Goal: Information Seeking & Learning: Find specific fact

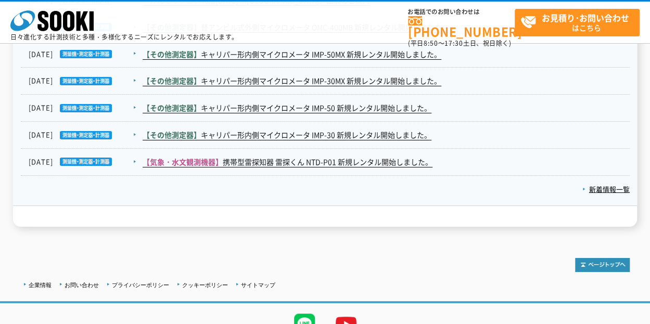
scroll to position [1831, 0]
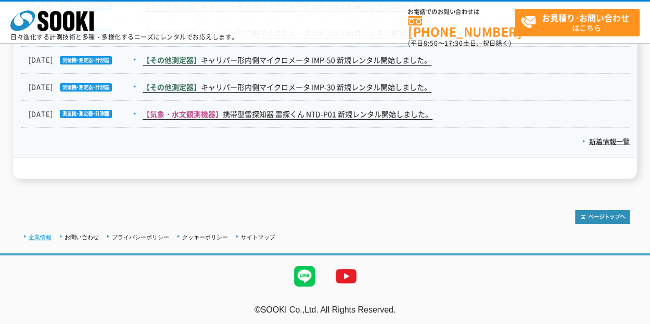
click at [39, 234] on link "企業情報" at bounding box center [40, 237] width 23 height 6
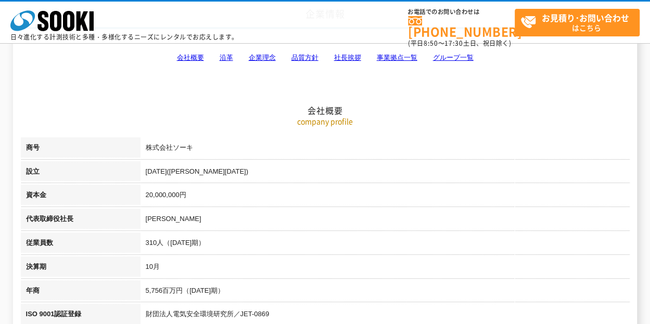
scroll to position [173, 0]
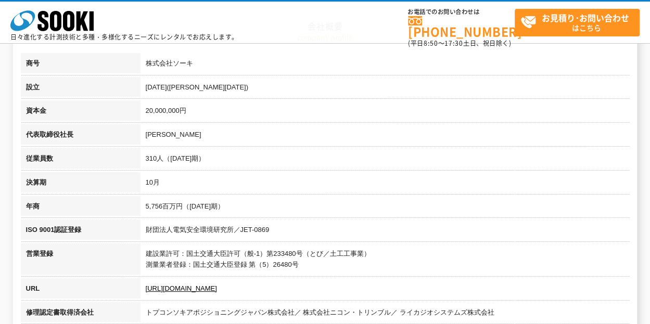
drag, startPoint x: 329, startPoint y: 297, endPoint x: 327, endPoint y: 218, distance: 78.7
click at [327, 218] on tbody "商号 株式会社ソーキ 設立 [DATE]([PERSON_NAME][DATE]) 資本金 20,000,000円 代表取締役社長 [PERSON_NAME]…" at bounding box center [325, 285] width 609 height 464
click at [327, 218] on td "5,756百万円（[DATE]期）" at bounding box center [386, 208] width 490 height 24
drag, startPoint x: 248, startPoint y: 279, endPoint x: 248, endPoint y: 193, distance: 85.4
click at [248, 193] on tbody "商号 株式会社ソーキ 設立 [DATE]([PERSON_NAME][DATE]) 資本金 20,000,000円 代表取締役社長 [PERSON_NAME]…" at bounding box center [325, 285] width 609 height 464
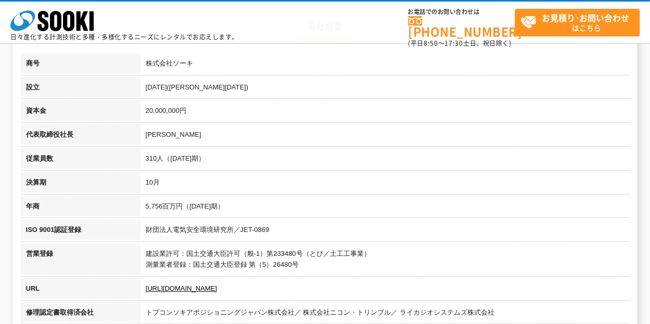
click at [248, 193] on td "10月" at bounding box center [386, 184] width 490 height 24
drag, startPoint x: 266, startPoint y: 196, endPoint x: 316, endPoint y: 274, distance: 92.3
click at [316, 274] on tbody "商号 株式会社ソーキ 設立 [DATE]([PERSON_NAME][DATE]) 資本金 20,000,000円 代表取締役社長 [PERSON_NAME]…" at bounding box center [325, 285] width 609 height 464
click at [316, 274] on td "建設業許可：国土交通大臣許可（般-1）第233480号（とび／土工工事業） 測量業者登録：国土交通大臣登録 第（5）26480号" at bounding box center [386, 261] width 490 height 35
drag, startPoint x: 306, startPoint y: 290, endPoint x: 309, endPoint y: 235, distance: 55.3
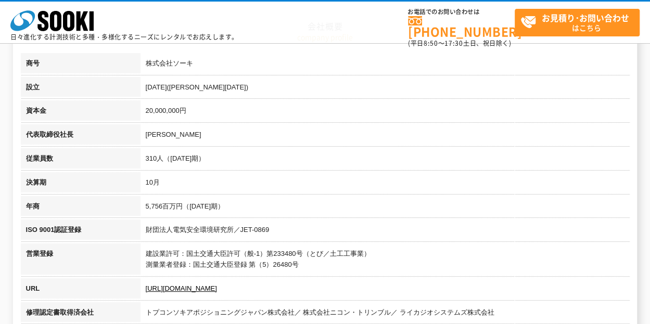
click at [309, 235] on tbody "商号 株式会社ソーキ 設立 [DATE]([PERSON_NAME][DATE]) 資本金 20,000,000円 代表取締役社長 [PERSON_NAME]…" at bounding box center [325, 285] width 609 height 464
click at [309, 235] on td "財団法人電気安全環境研究所／JET-0869" at bounding box center [386, 232] width 490 height 24
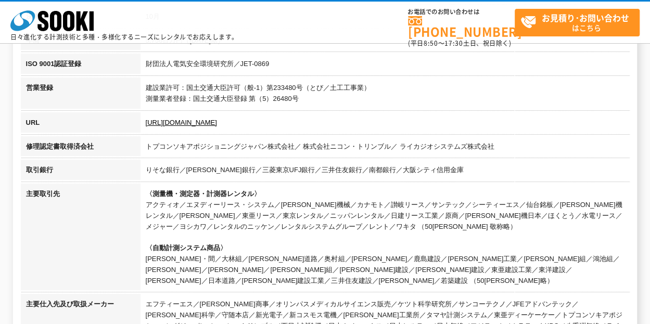
scroll to position [434, 0]
